Goal: Navigation & Orientation: Find specific page/section

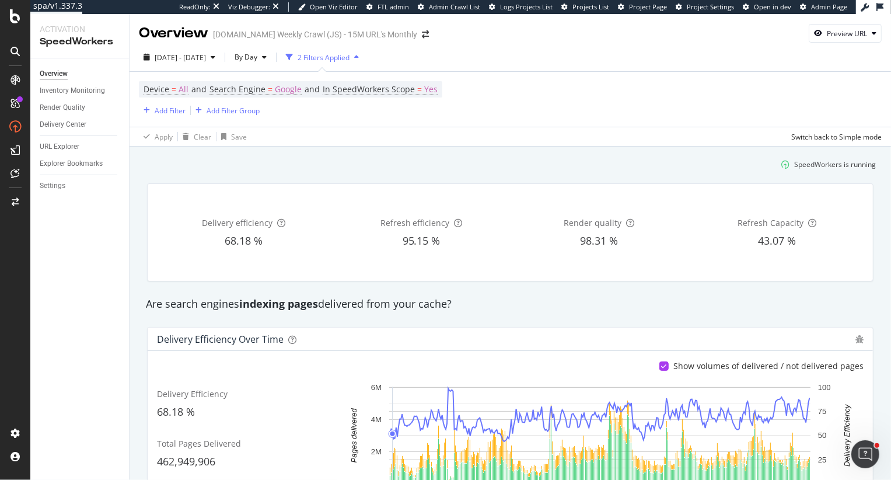
scroll to position [206, 0]
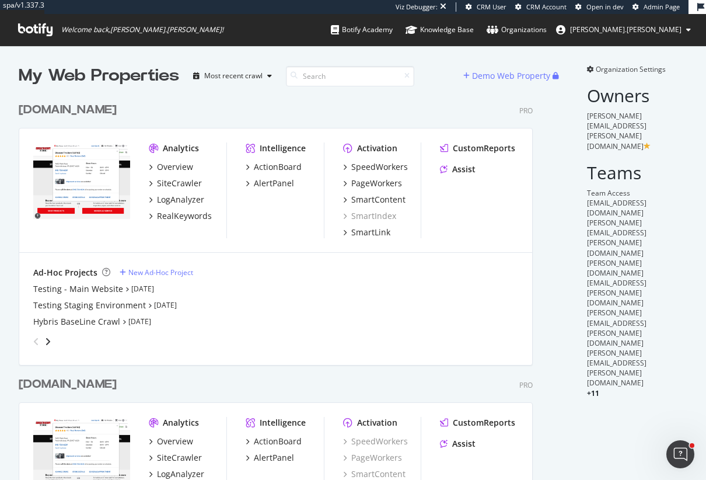
click at [74, 116] on div "discounttire.com" at bounding box center [68, 110] width 98 height 17
